Goal: Contribute content

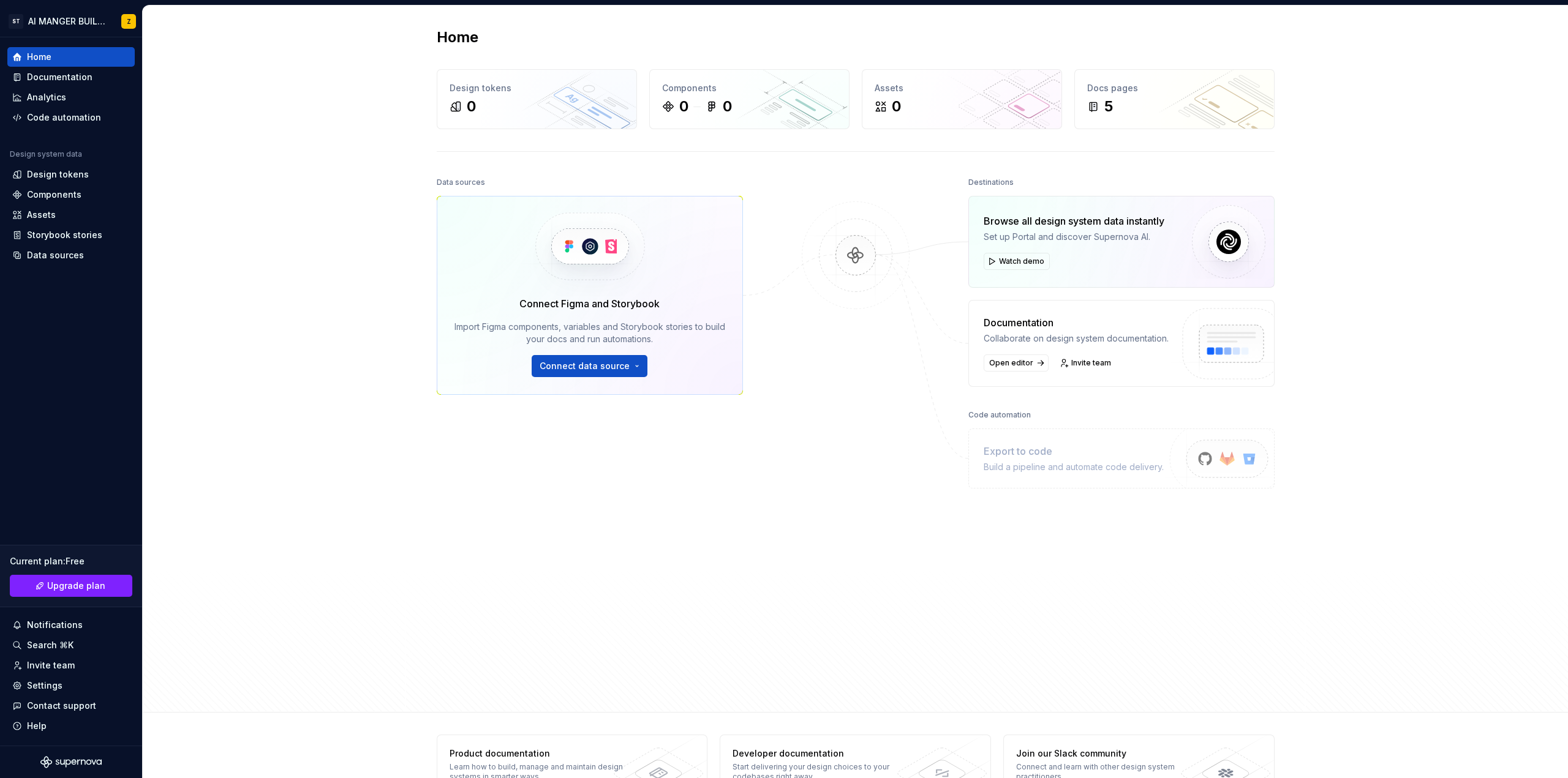
scroll to position [38, 0]
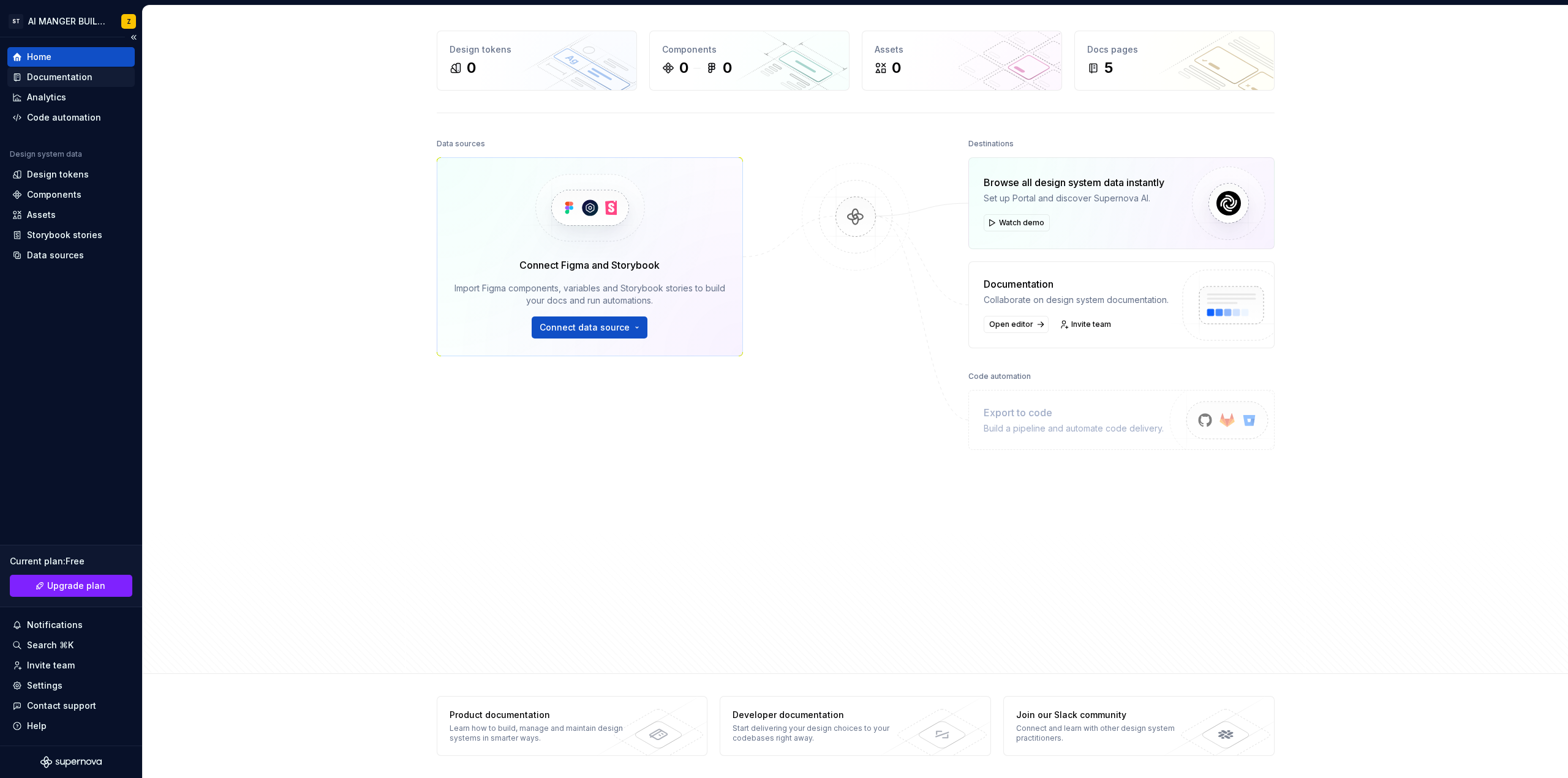
click at [75, 78] on div "Documentation" at bounding box center [60, 77] width 65 height 12
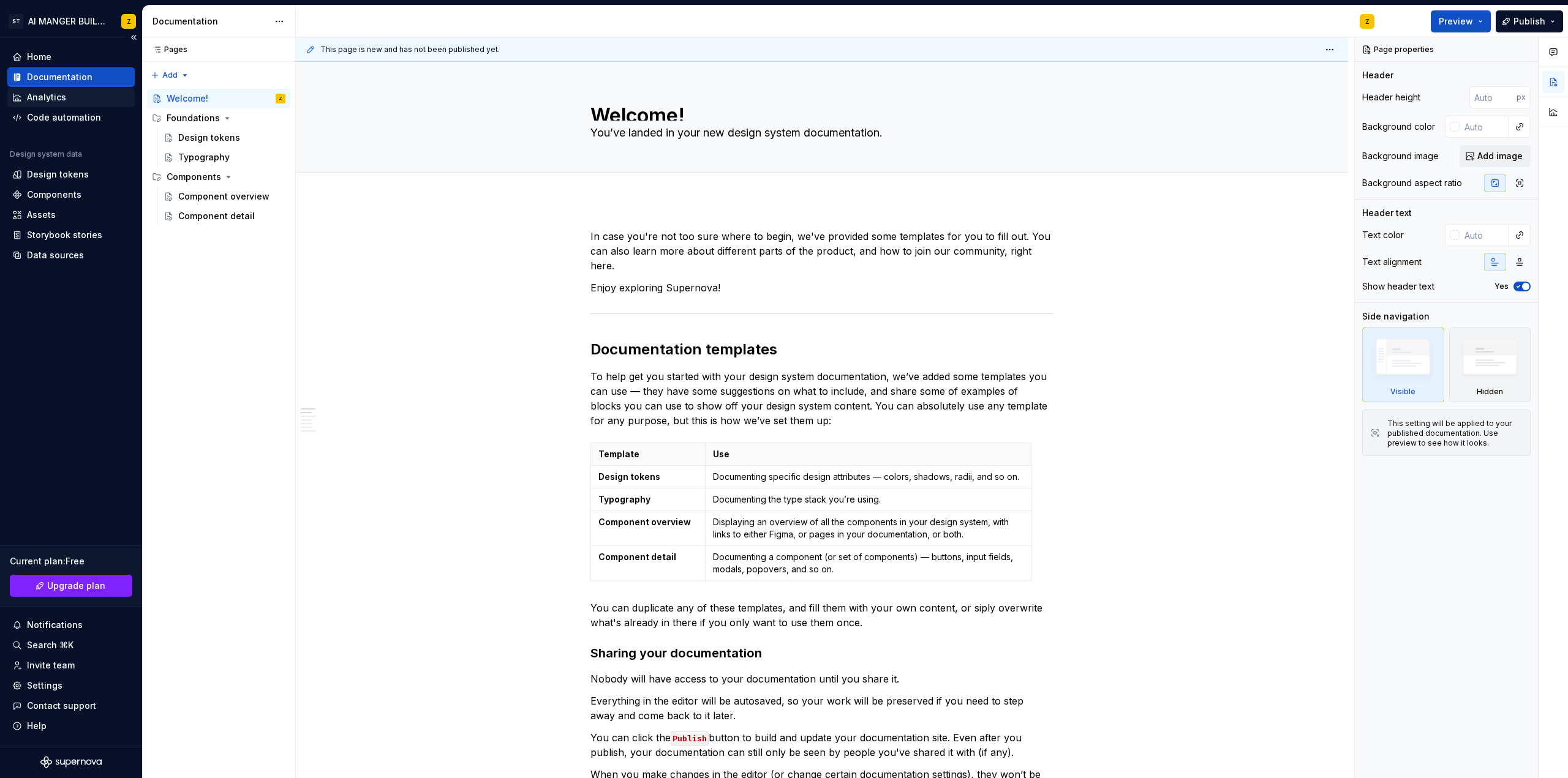
click at [63, 97] on div "Analytics" at bounding box center [46, 97] width 39 height 12
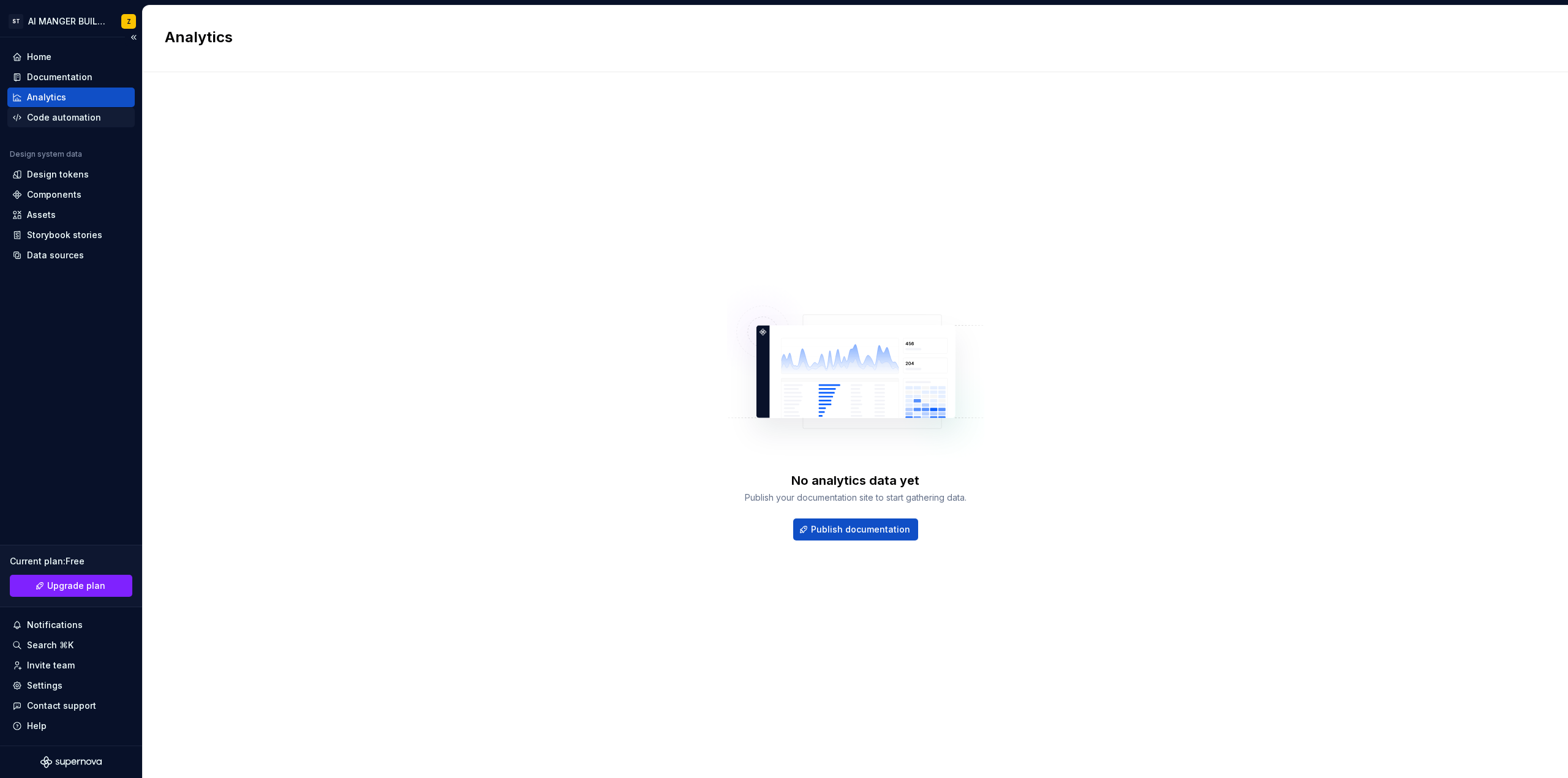
click at [61, 116] on div "Code automation" at bounding box center [64, 117] width 74 height 12
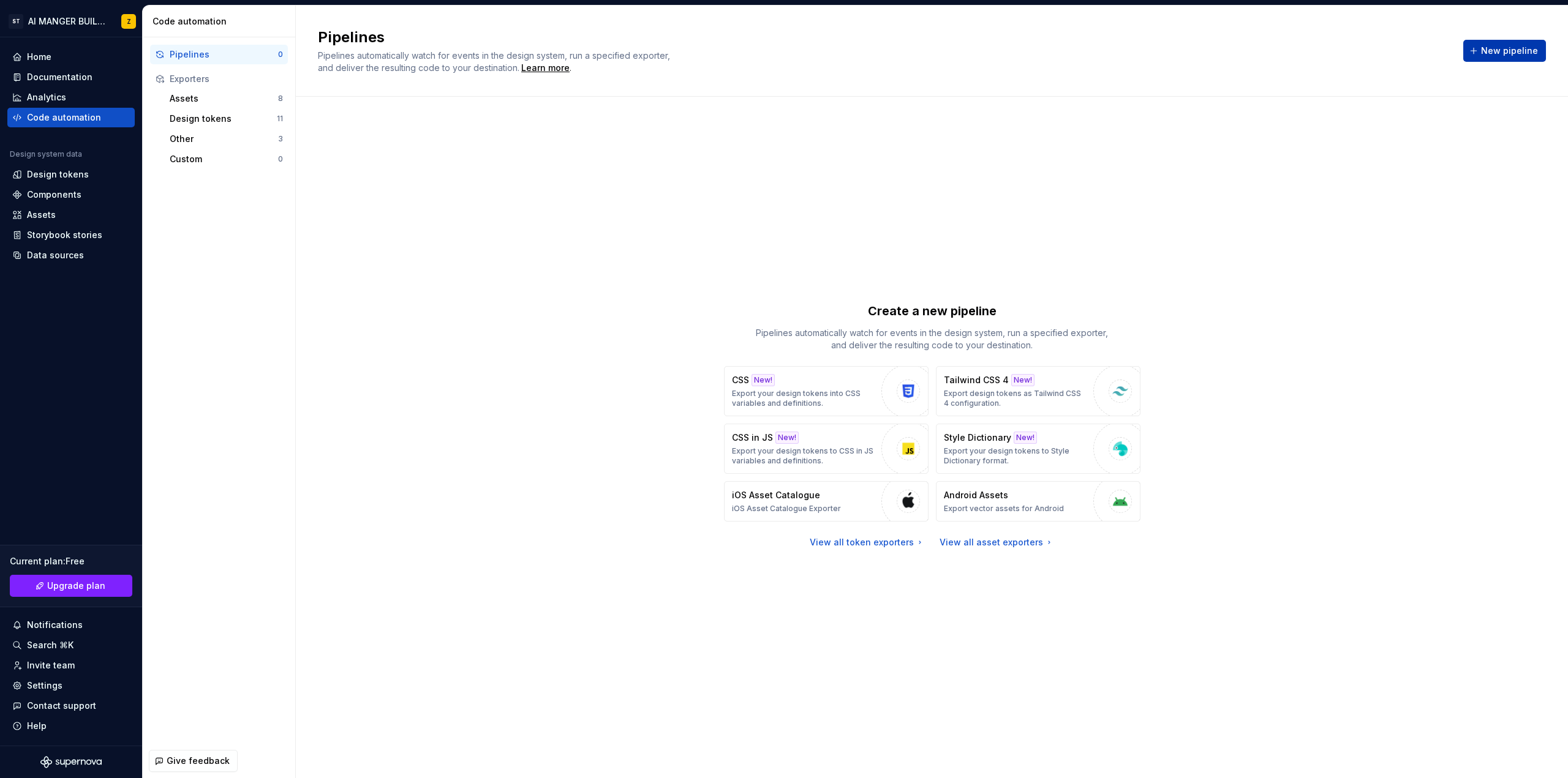
click at [1492, 51] on span "New pipeline" at bounding box center [1509, 51] width 57 height 12
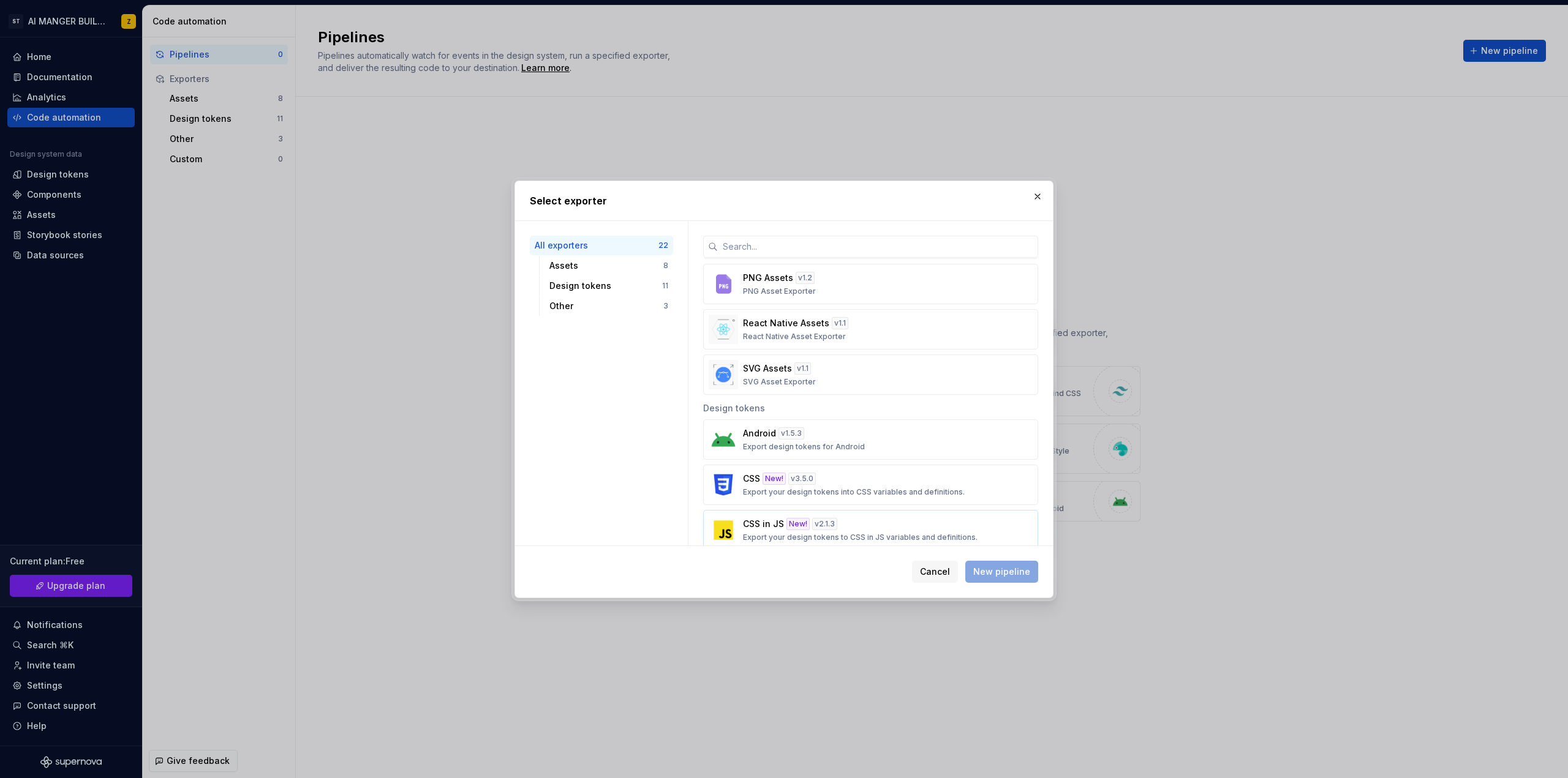
scroll to position [490, 0]
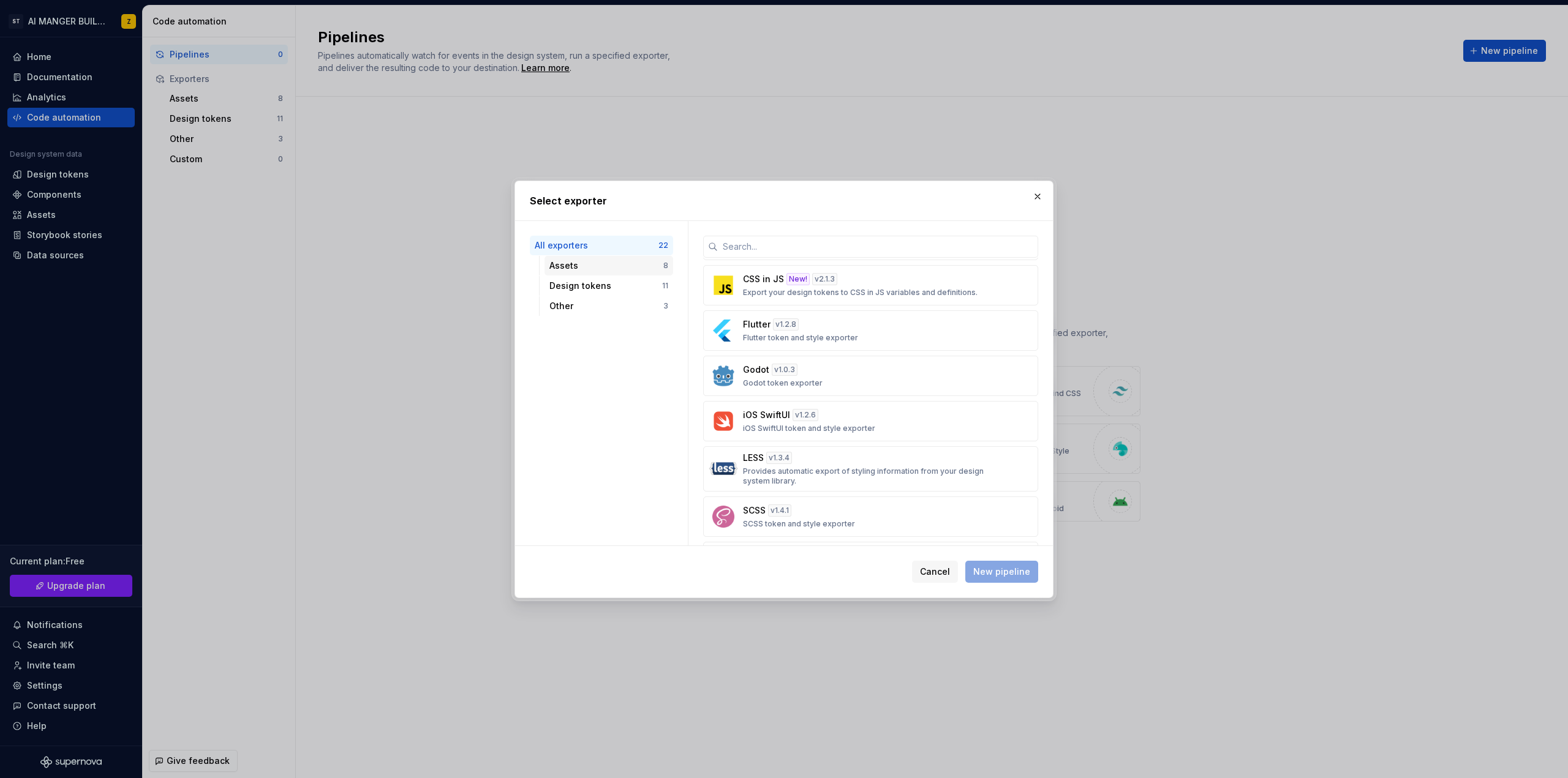
click at [639, 268] on div "Assets" at bounding box center [606, 266] width 114 height 12
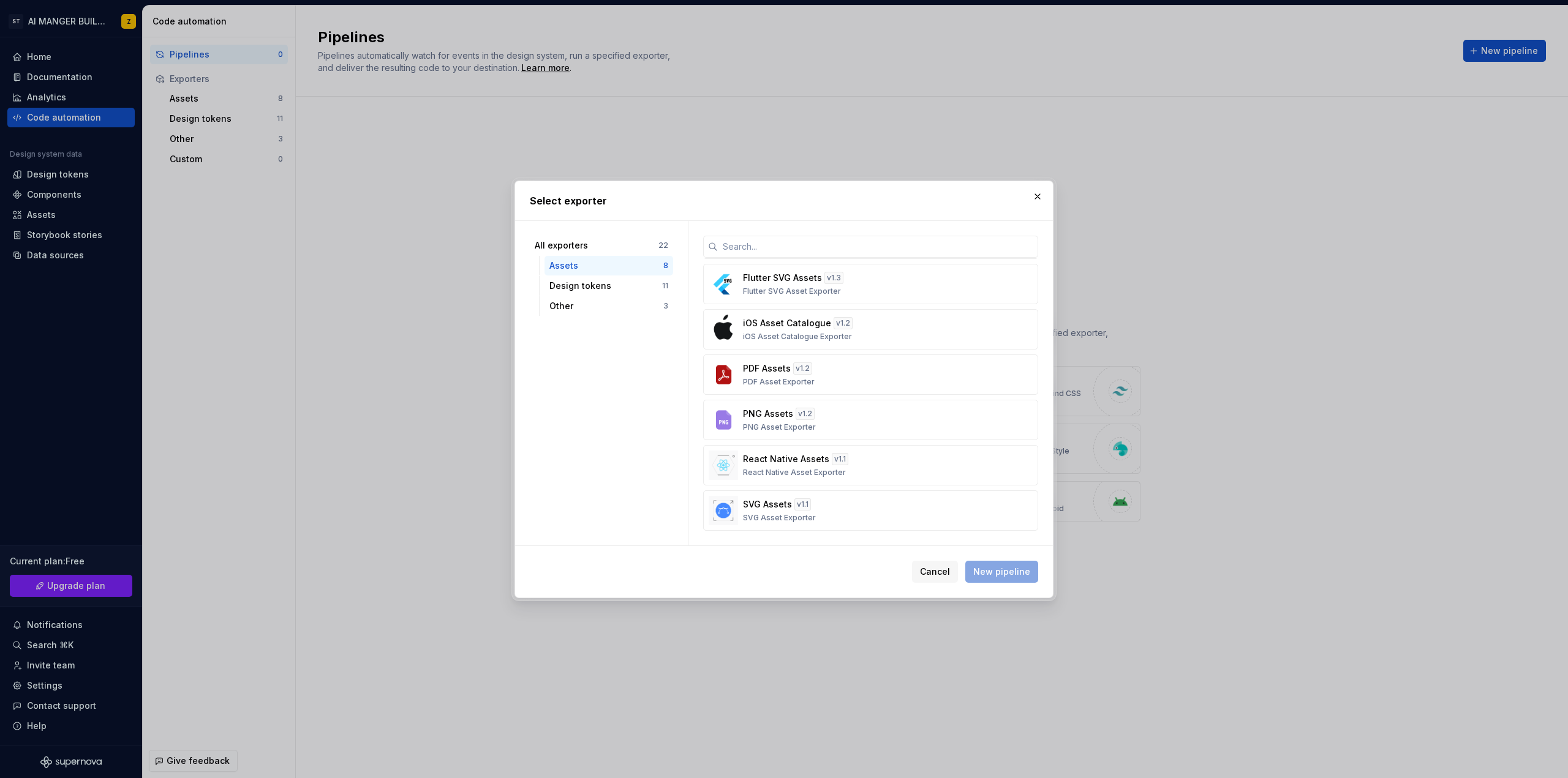
scroll to position [0, 0]
click at [628, 283] on div "Design tokens" at bounding box center [605, 285] width 113 height 12
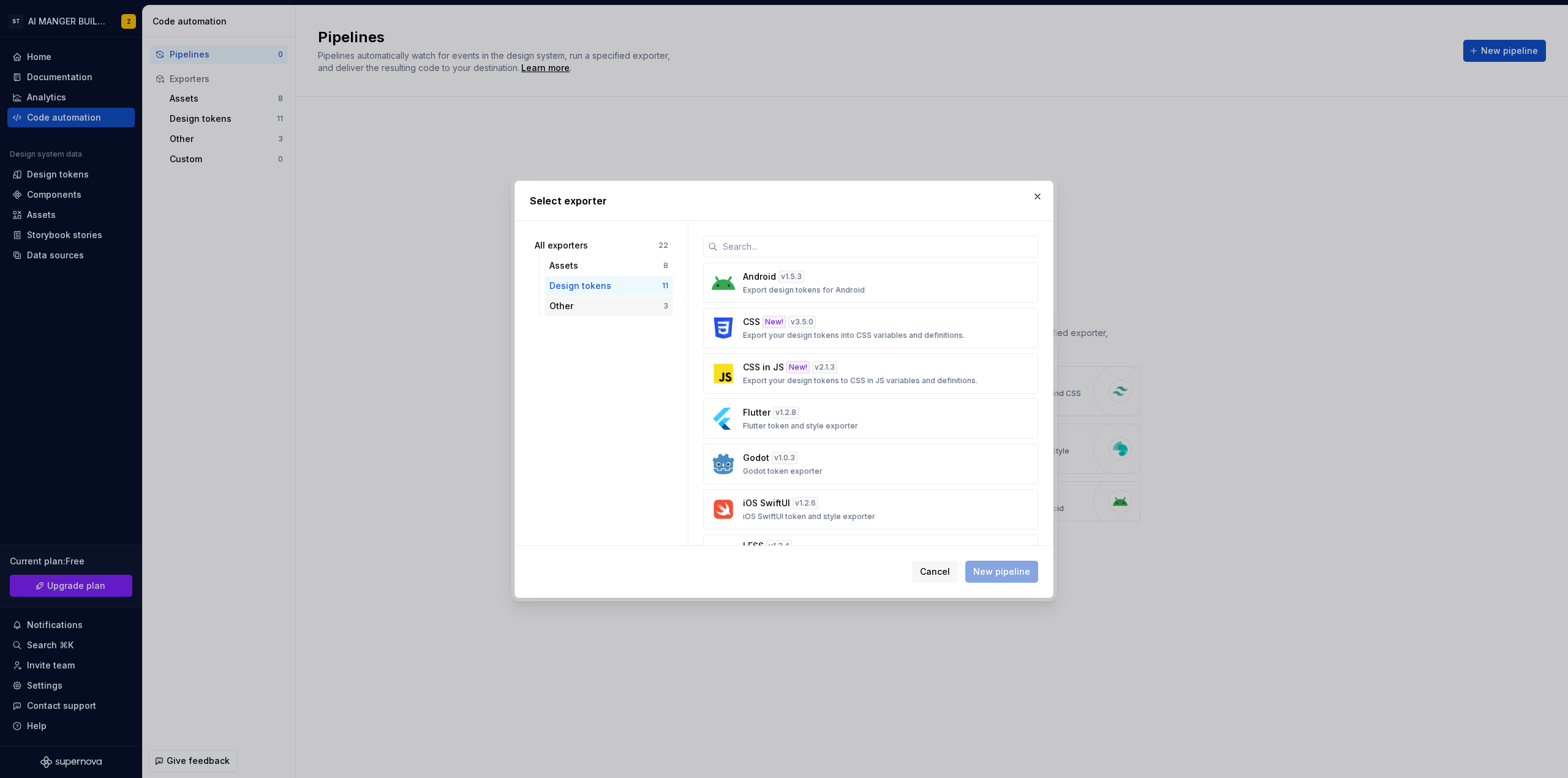
click at [606, 305] on div "Other" at bounding box center [606, 306] width 114 height 12
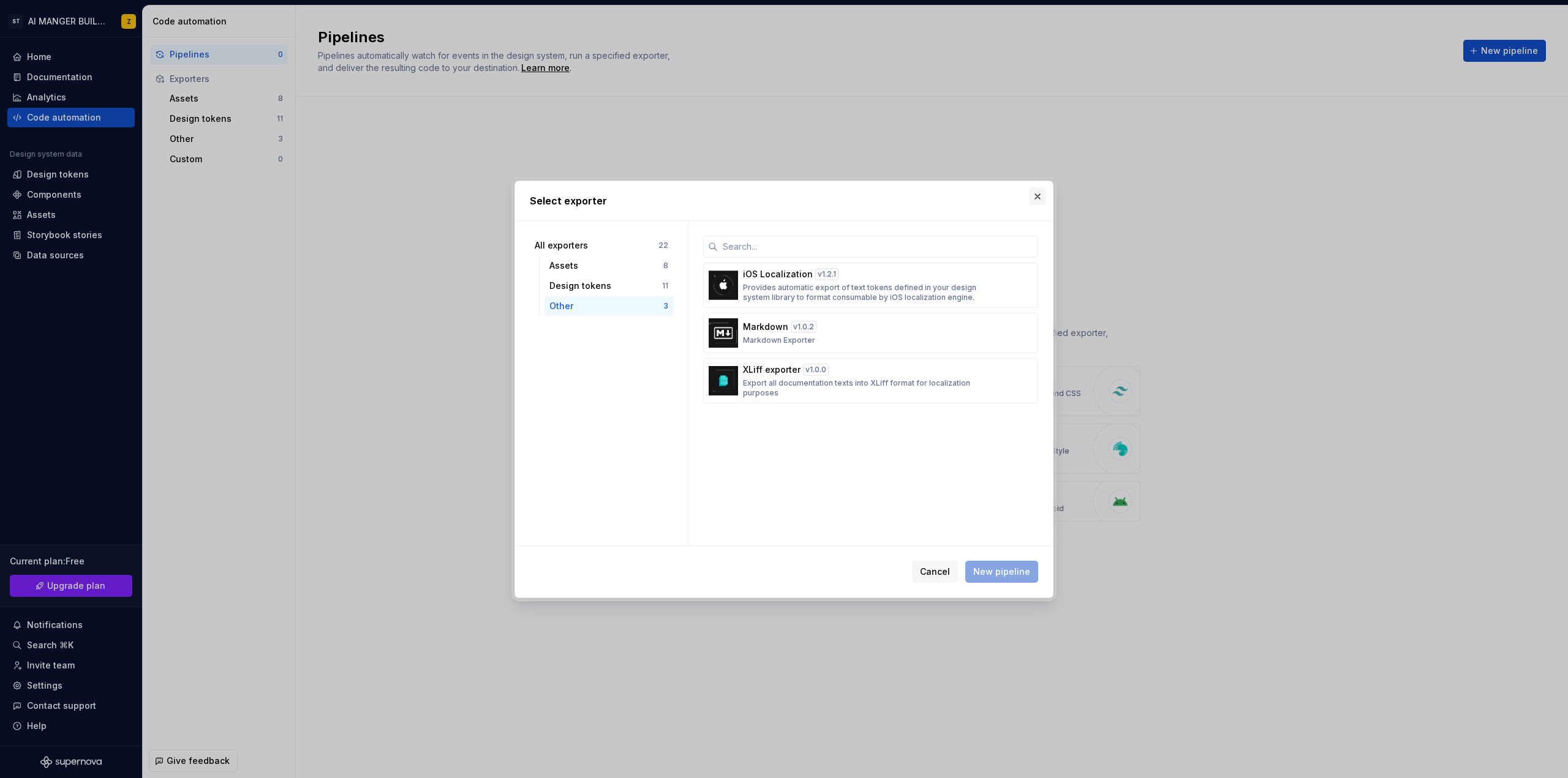
click at [1034, 195] on button "button" at bounding box center [1037, 196] width 17 height 17
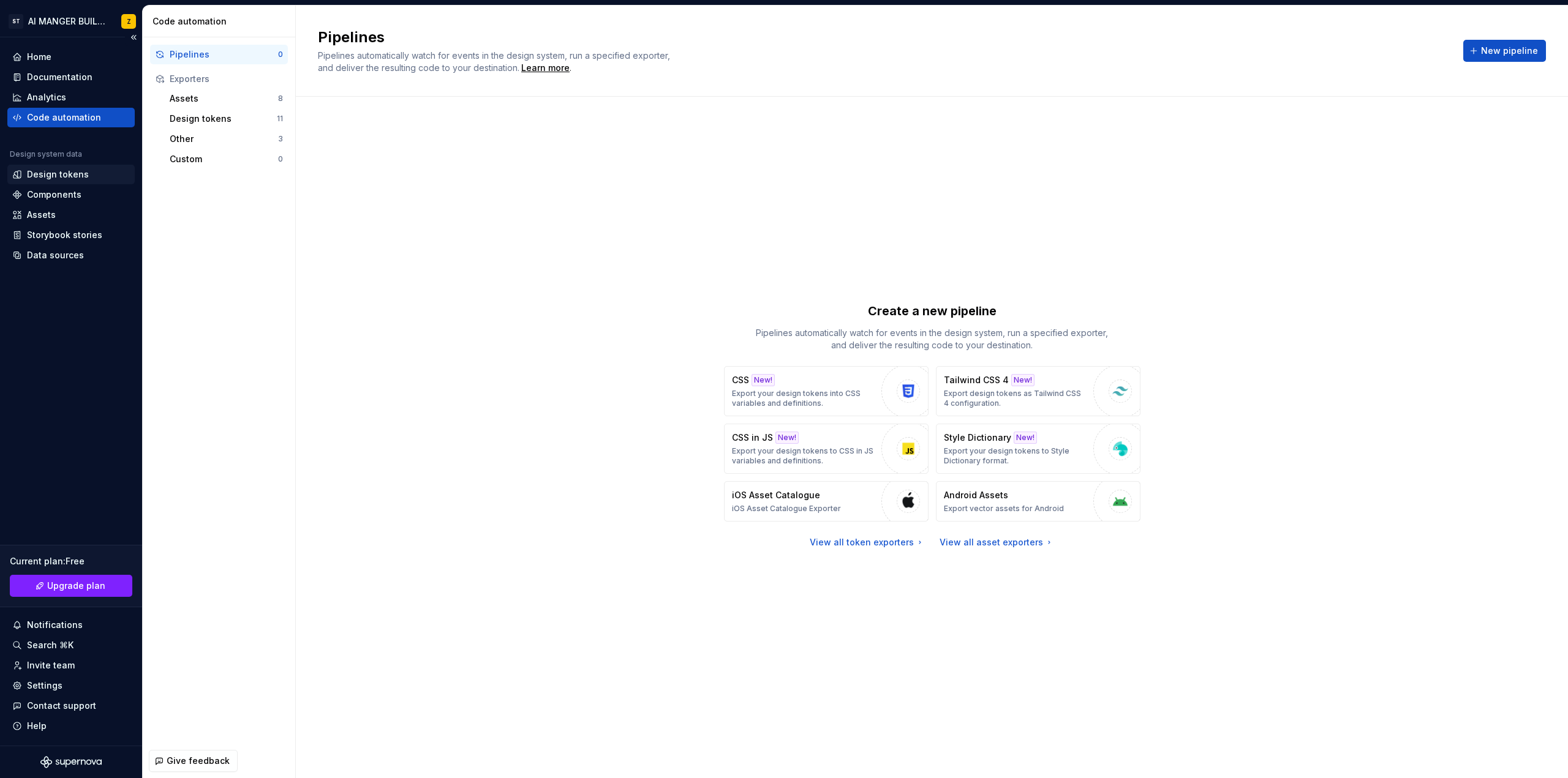
click at [86, 177] on div "Design tokens" at bounding box center [71, 174] width 118 height 12
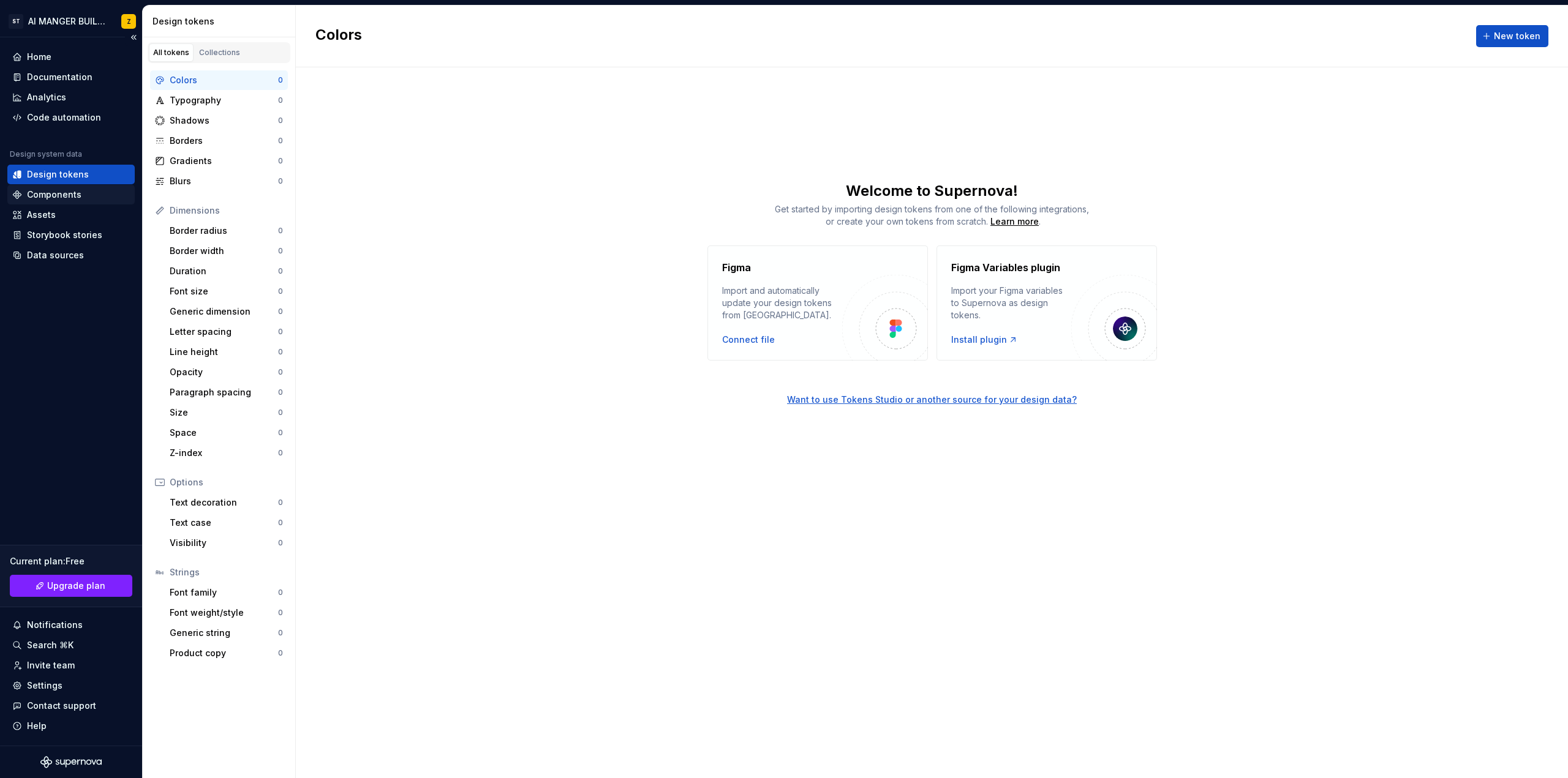
click at [72, 191] on div "Components" at bounding box center [54, 194] width 54 height 12
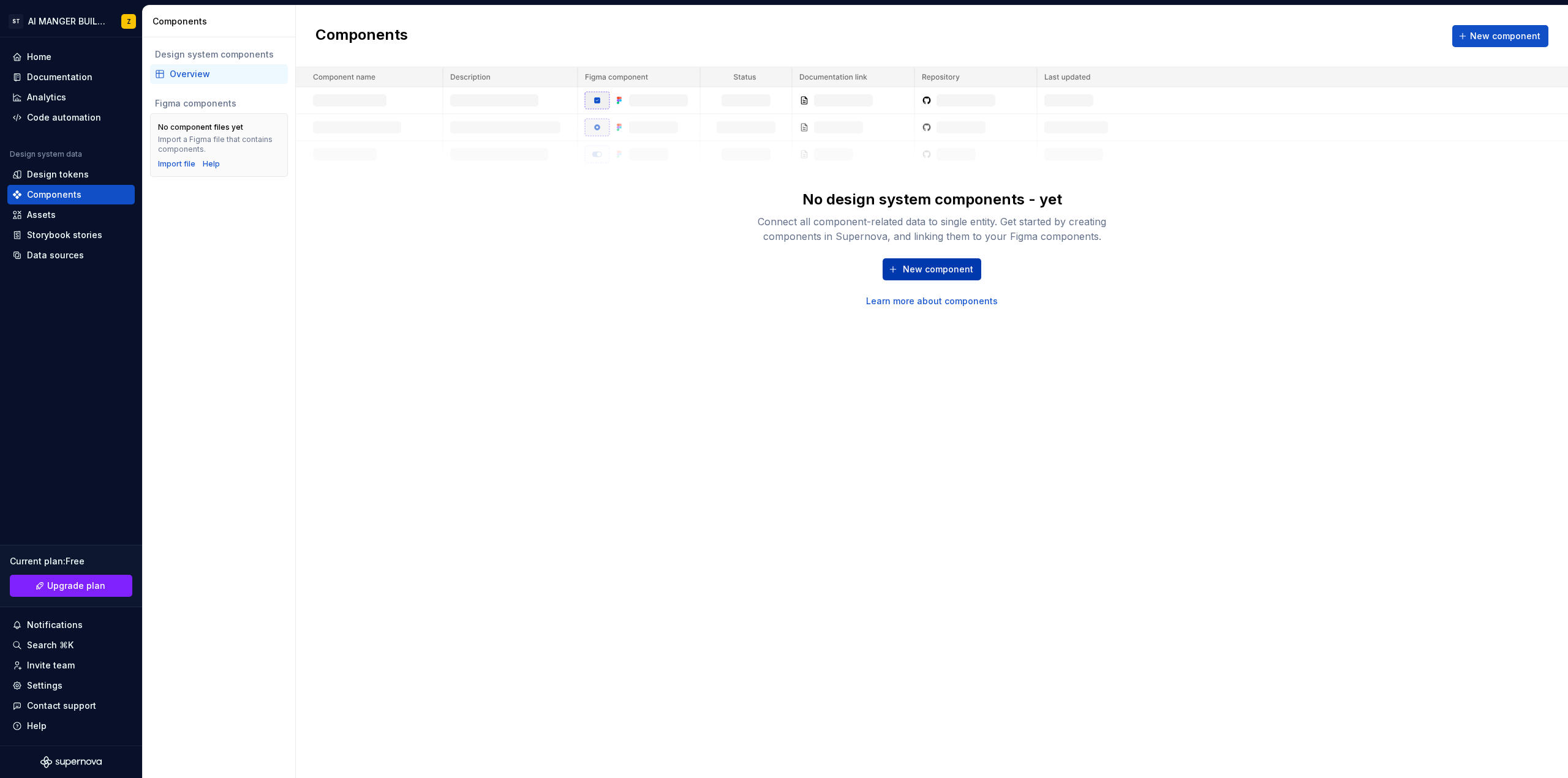
click at [902, 267] on button "New component" at bounding box center [932, 269] width 99 height 22
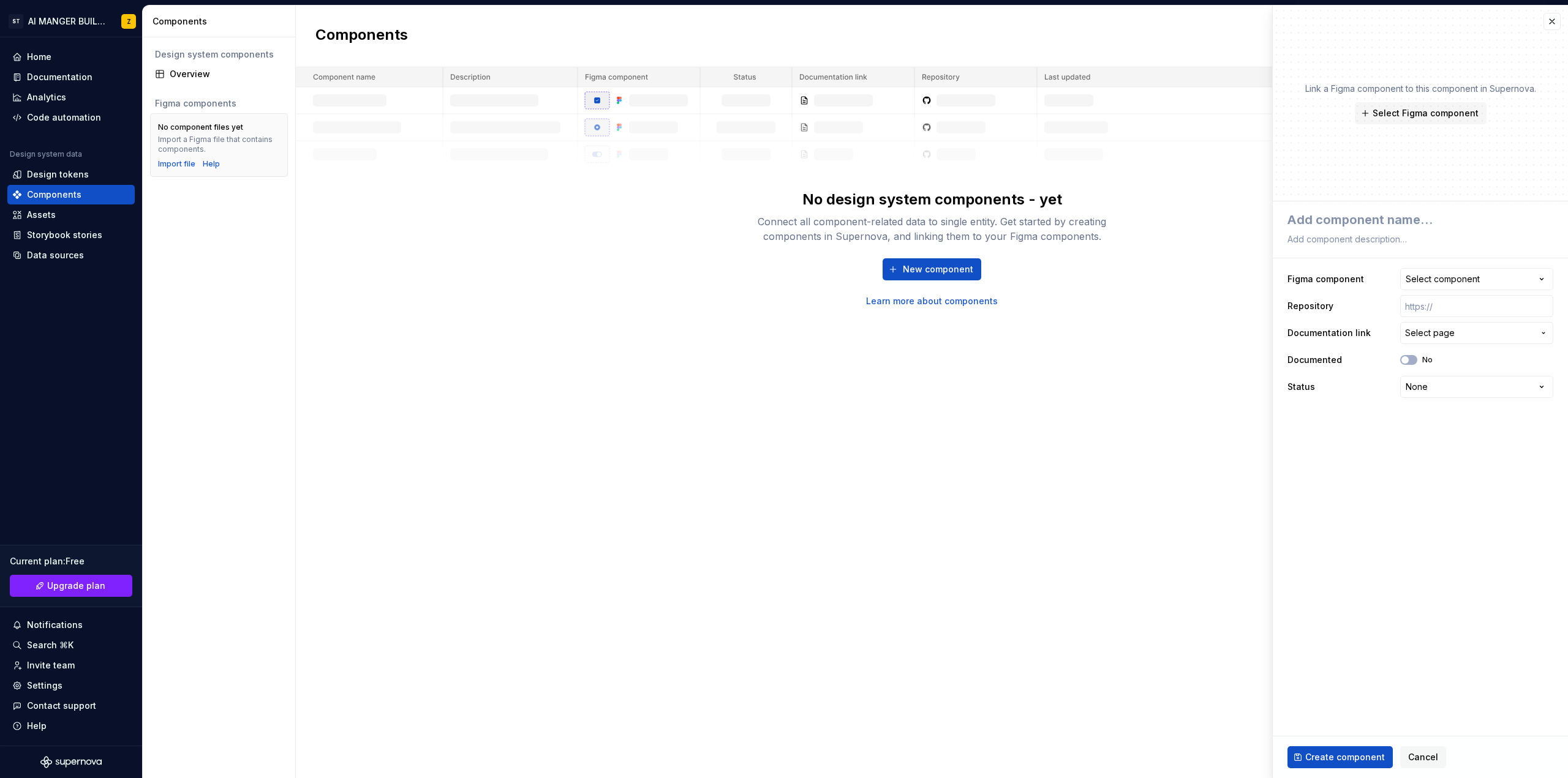
type textarea "*"
click at [1455, 278] on div "Select component" at bounding box center [1443, 274] width 74 height 12
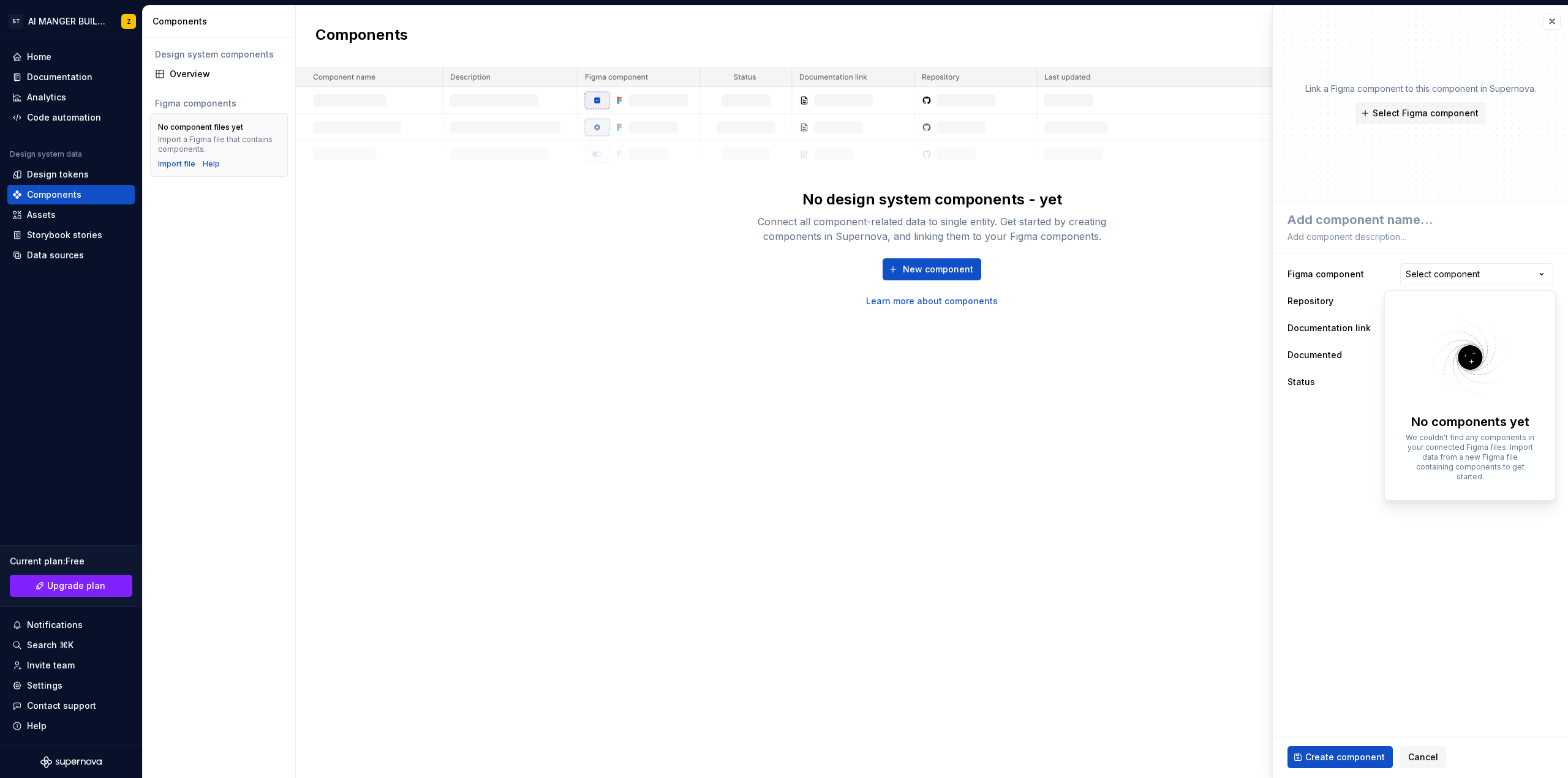
click at [1472, 230] on html "**********" at bounding box center [784, 389] width 1568 height 778
click at [1441, 321] on button "Select page" at bounding box center [1476, 328] width 153 height 22
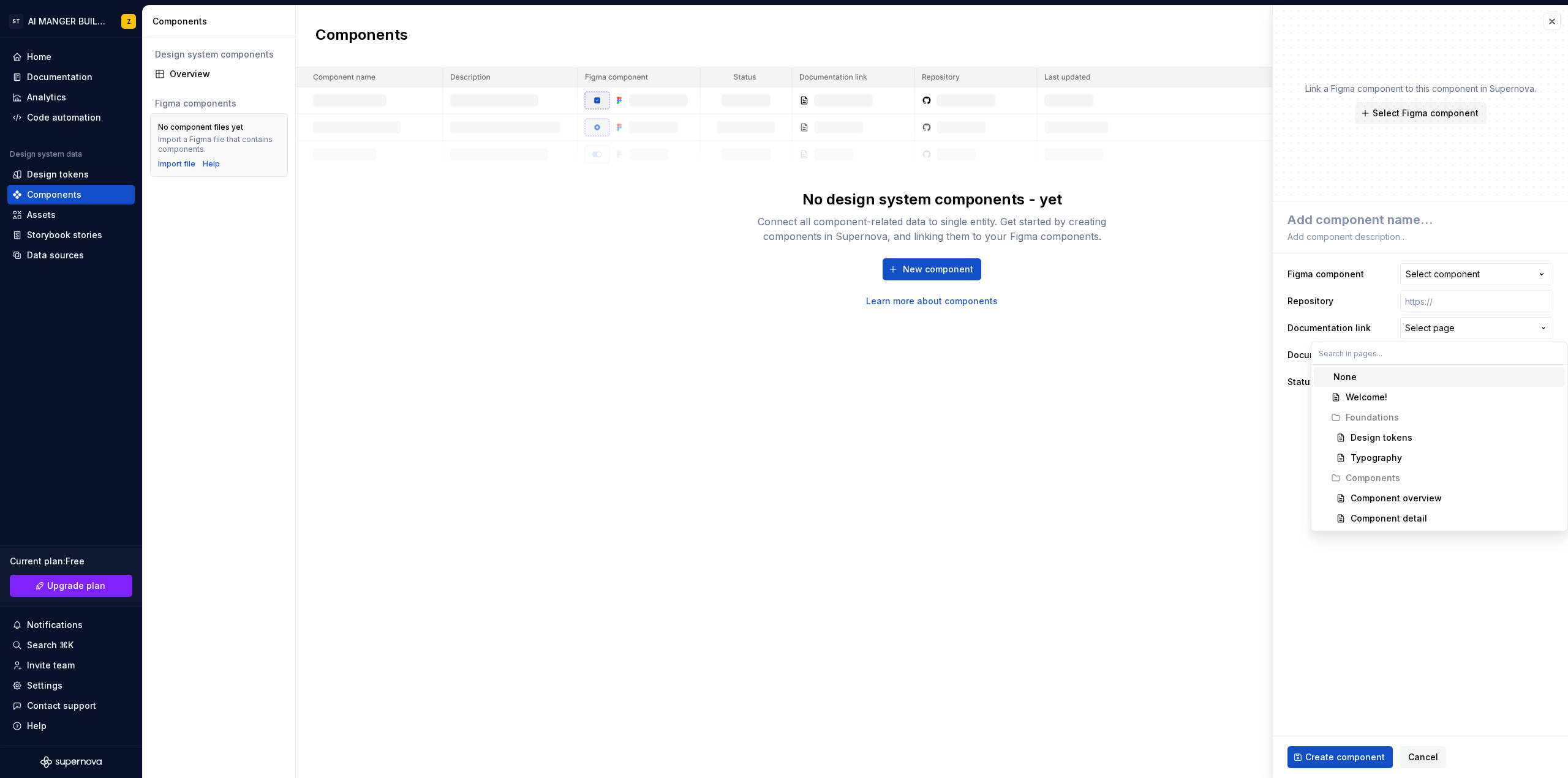
click at [1270, 424] on html "**********" at bounding box center [784, 389] width 1568 height 778
click at [93, 216] on div "Assets" at bounding box center [71, 214] width 118 height 12
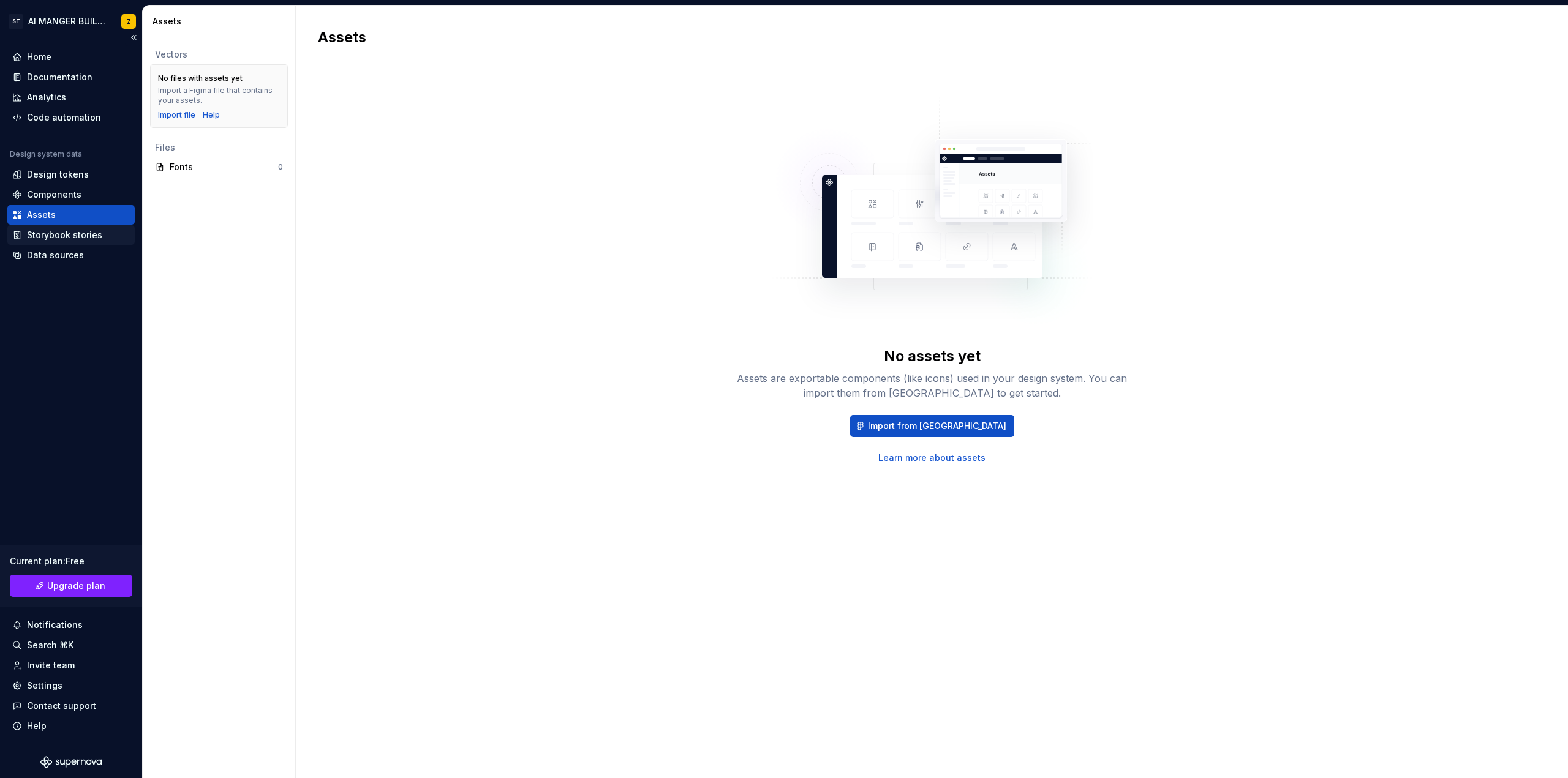
click at [90, 231] on div "Storybook stories" at bounding box center [65, 235] width 76 height 12
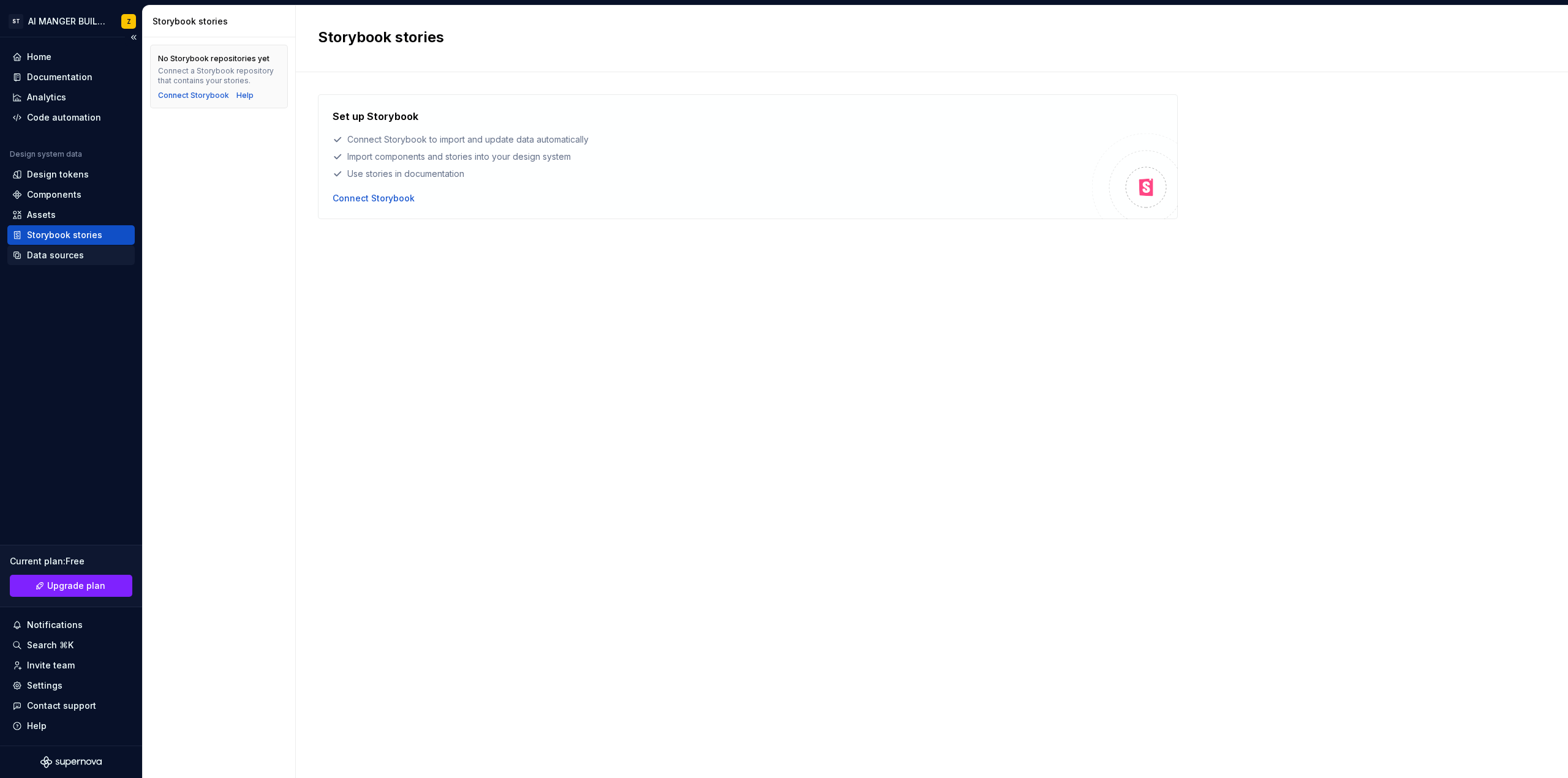
click at [70, 251] on div "Data sources" at bounding box center [55, 255] width 57 height 12
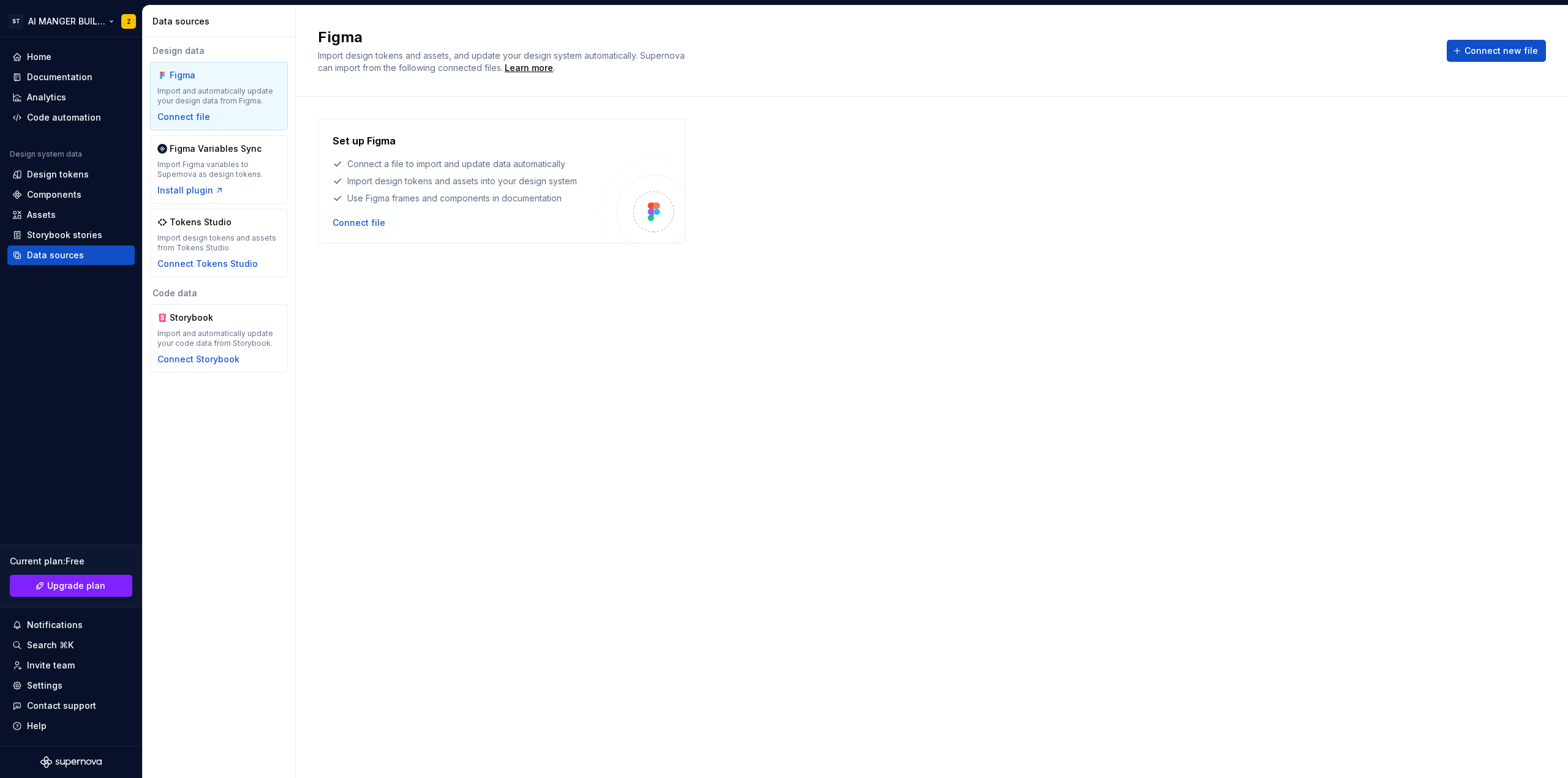
click at [124, 20] on html "ST AI MANGER BUILDING Z Home Documentation Analytics Code automation Design sys…" at bounding box center [784, 389] width 1568 height 778
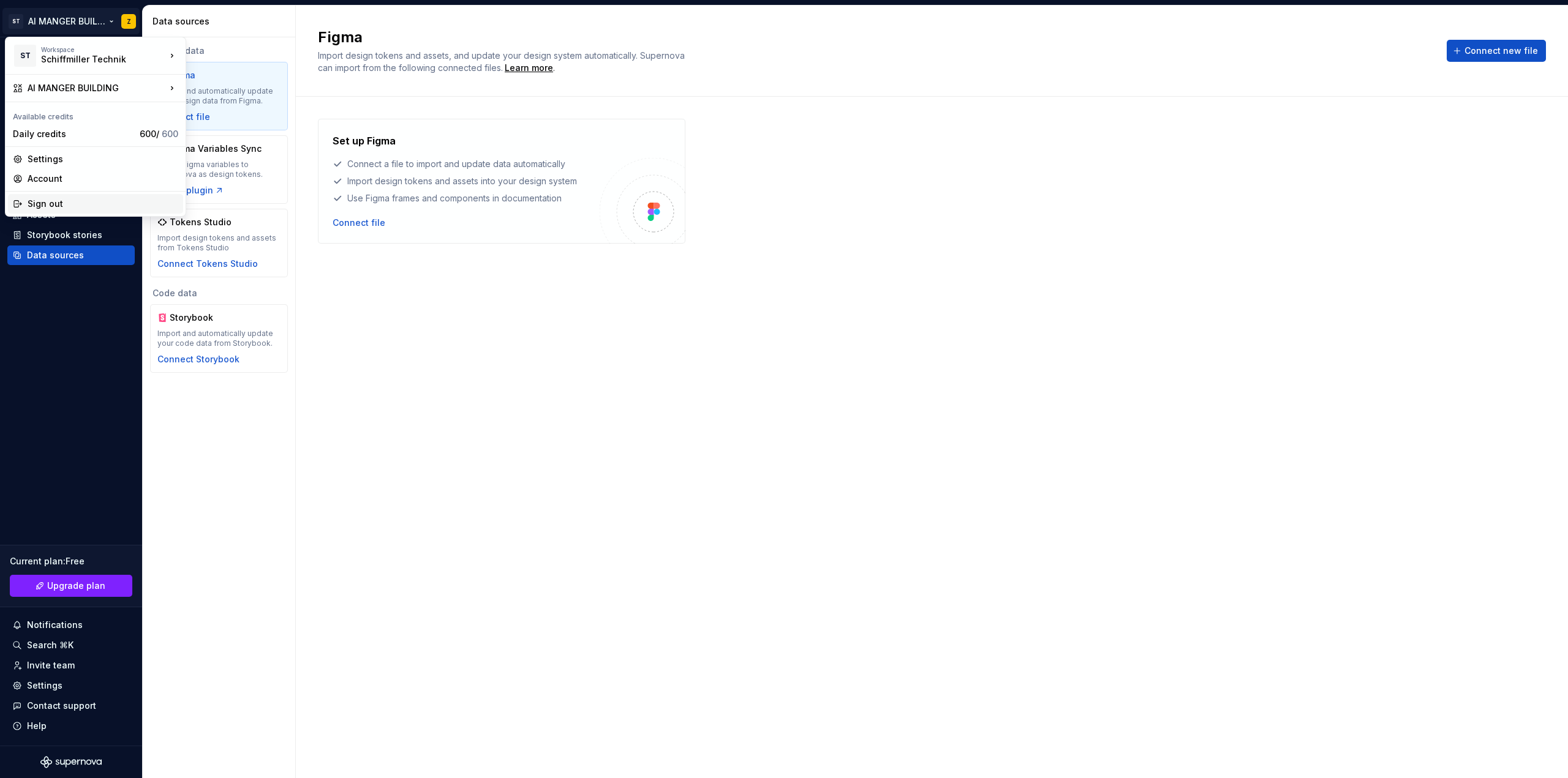
click at [71, 203] on div "Sign out" at bounding box center [102, 203] width 150 height 12
